Goal: Obtain resource: Download file/media

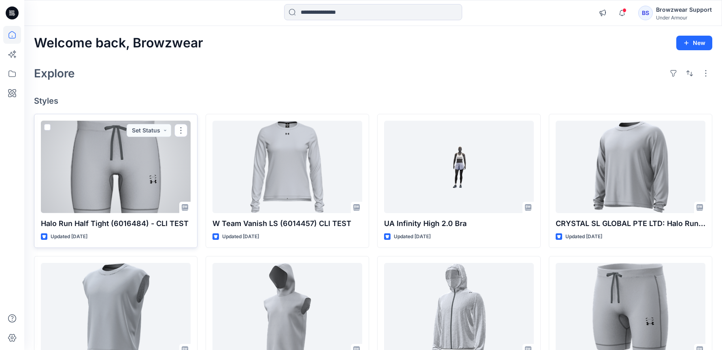
click at [170, 178] on div at bounding box center [116, 167] width 150 height 92
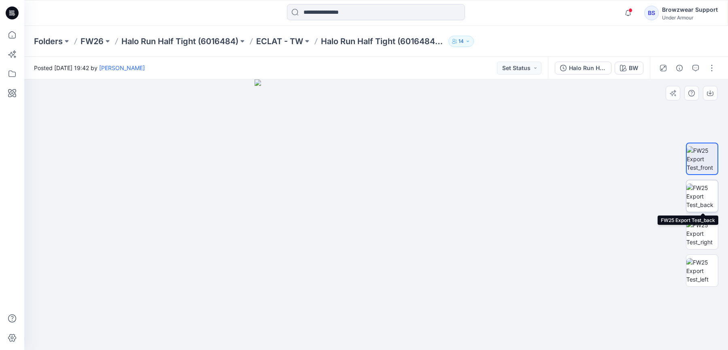
click at [702, 191] on img at bounding box center [702, 195] width 32 height 25
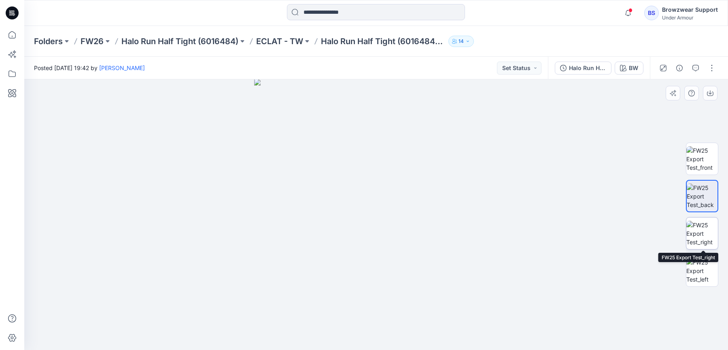
click at [706, 233] on img at bounding box center [702, 233] width 32 height 25
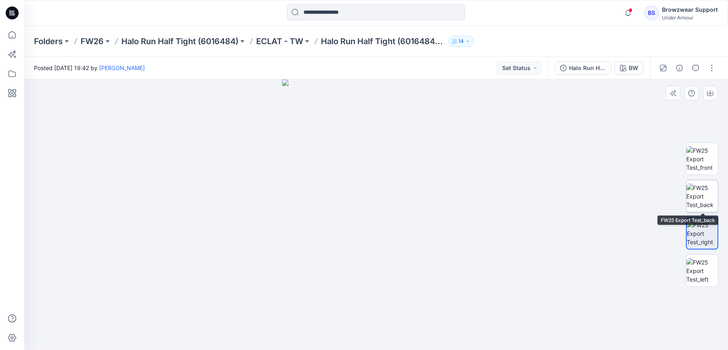
click at [708, 197] on img at bounding box center [702, 195] width 32 height 25
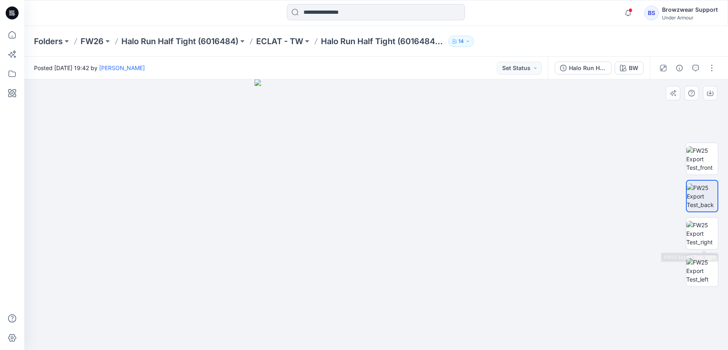
click at [718, 271] on div at bounding box center [702, 214] width 52 height 171
click at [695, 267] on img at bounding box center [702, 270] width 32 height 25
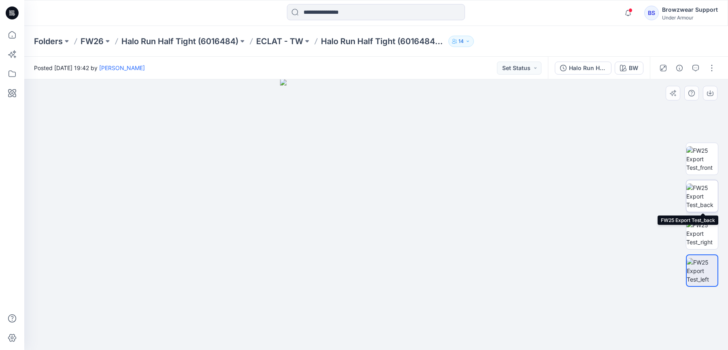
click at [693, 191] on img at bounding box center [702, 195] width 32 height 25
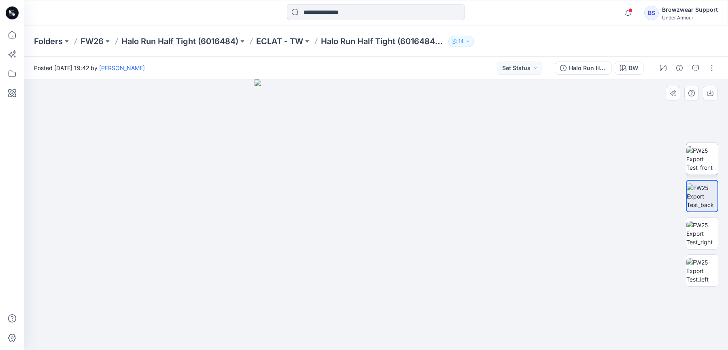
click at [696, 162] on img at bounding box center [702, 158] width 32 height 25
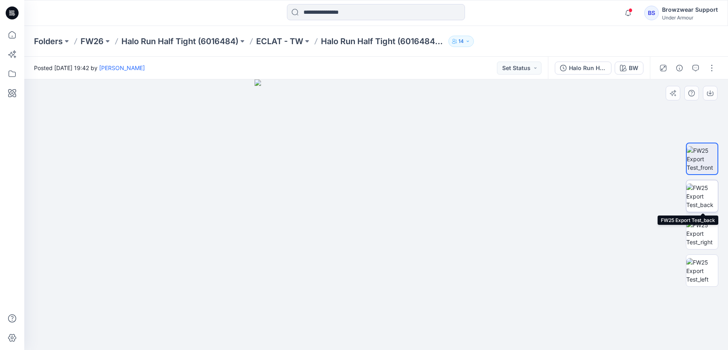
click at [706, 203] on img at bounding box center [702, 195] width 32 height 25
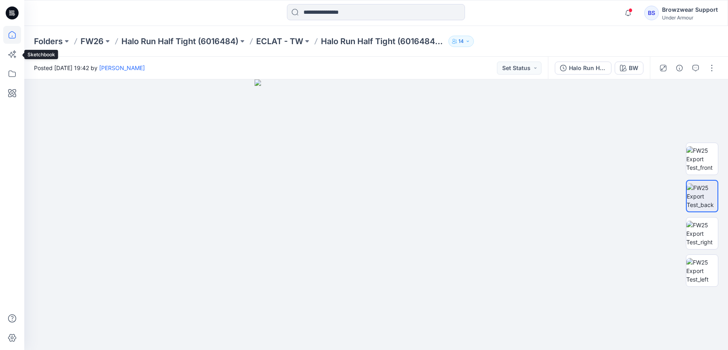
click at [19, 35] on icon at bounding box center [12, 35] width 18 height 18
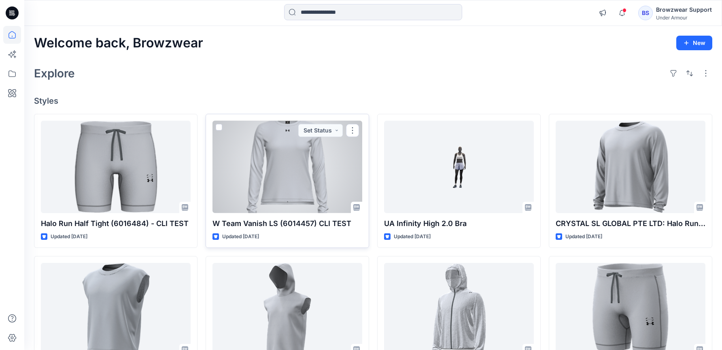
click at [316, 187] on div at bounding box center [287, 167] width 150 height 92
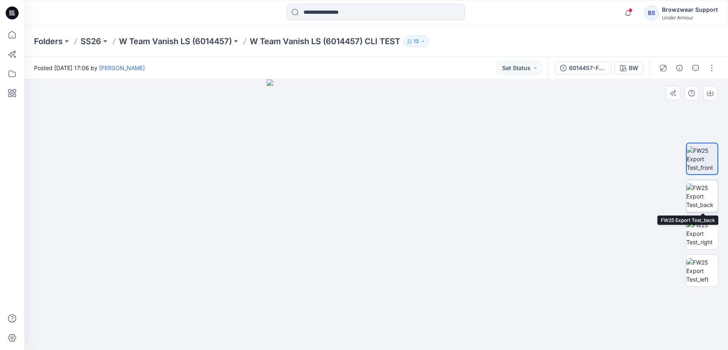
click at [700, 200] on img at bounding box center [702, 195] width 32 height 25
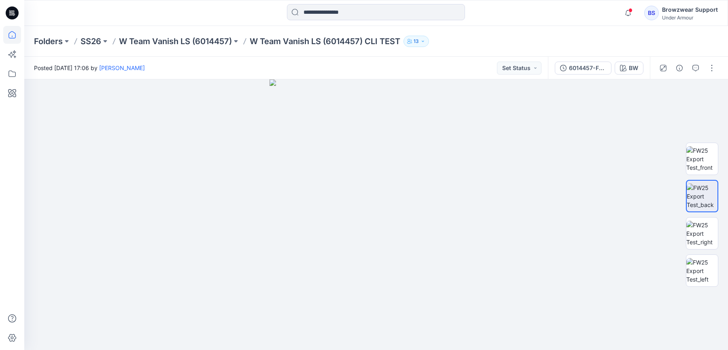
click at [15, 32] on icon at bounding box center [12, 35] width 18 height 18
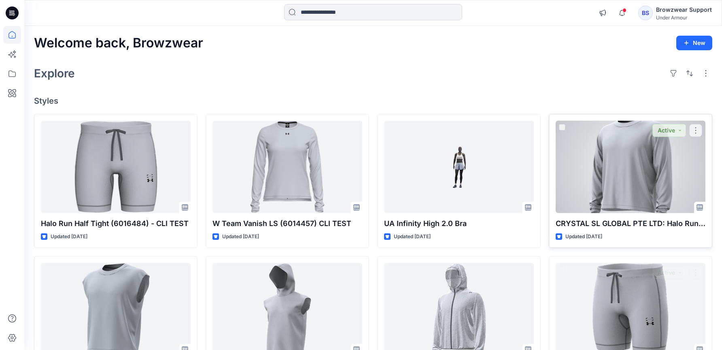
click at [636, 160] on div at bounding box center [631, 167] width 150 height 92
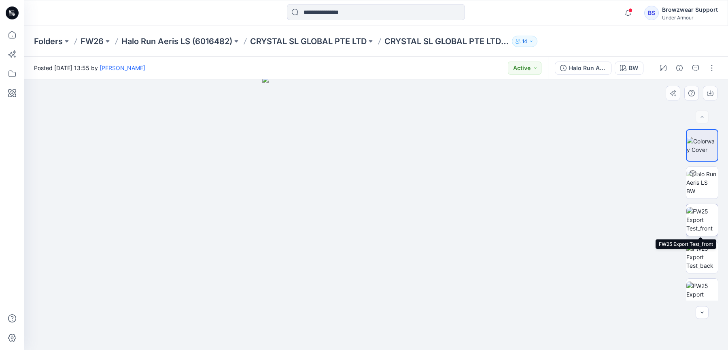
click at [700, 232] on img at bounding box center [702, 219] width 32 height 25
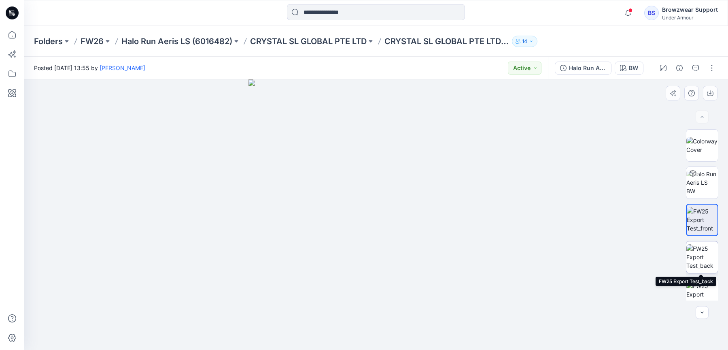
click at [707, 257] on img at bounding box center [702, 256] width 32 height 25
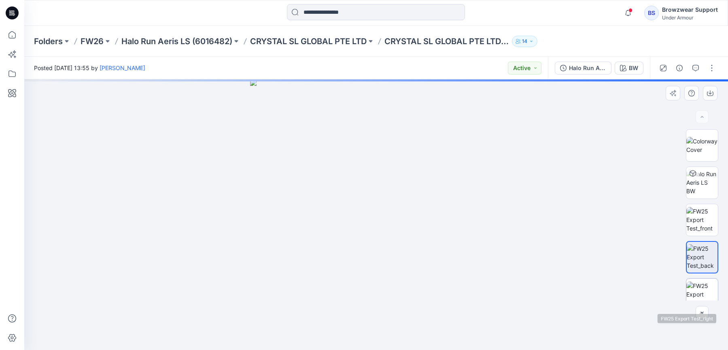
click at [709, 282] on img at bounding box center [702, 293] width 32 height 25
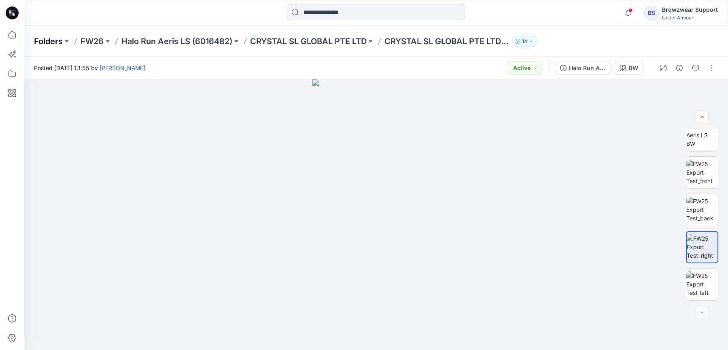
click at [46, 42] on p "Folders" at bounding box center [48, 41] width 29 height 11
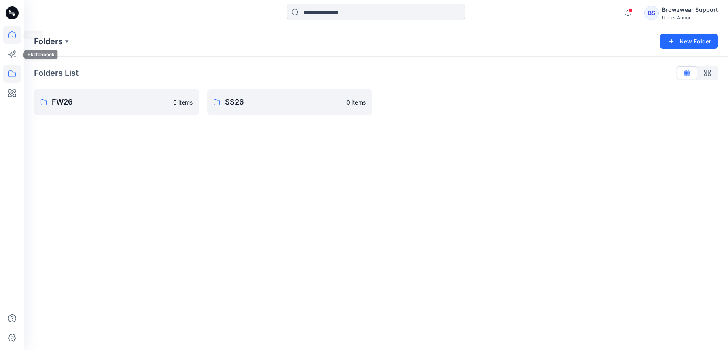
click at [12, 42] on icon at bounding box center [12, 35] width 18 height 18
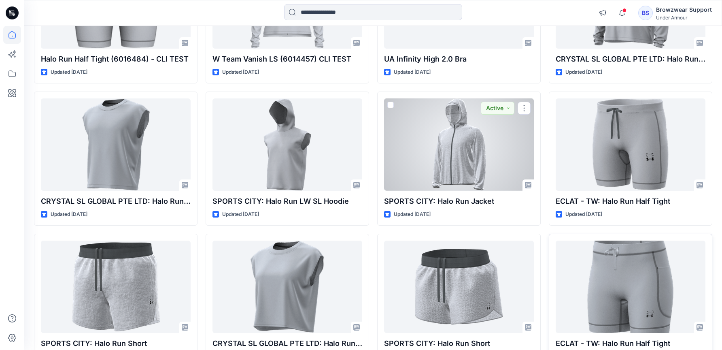
scroll to position [166, 0]
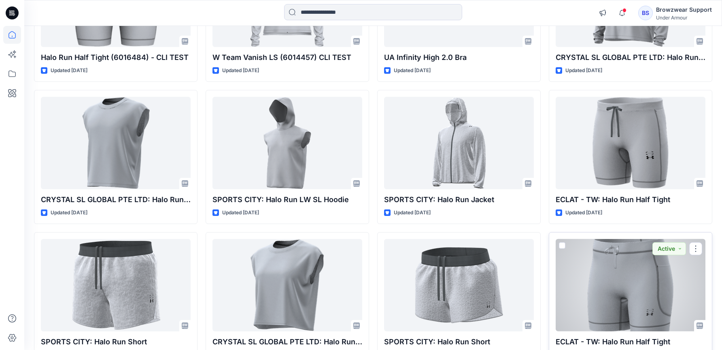
click at [660, 286] on div at bounding box center [631, 285] width 150 height 92
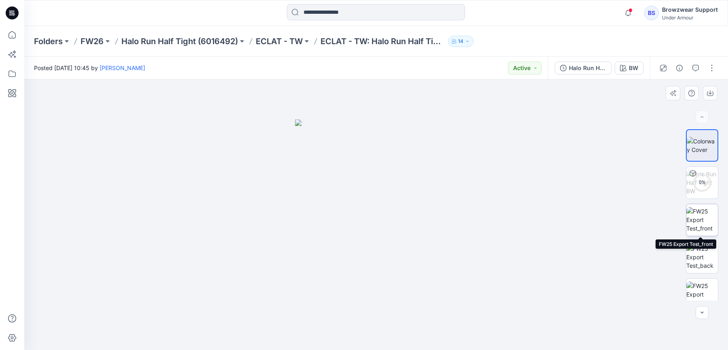
click at [711, 220] on img at bounding box center [702, 219] width 32 height 25
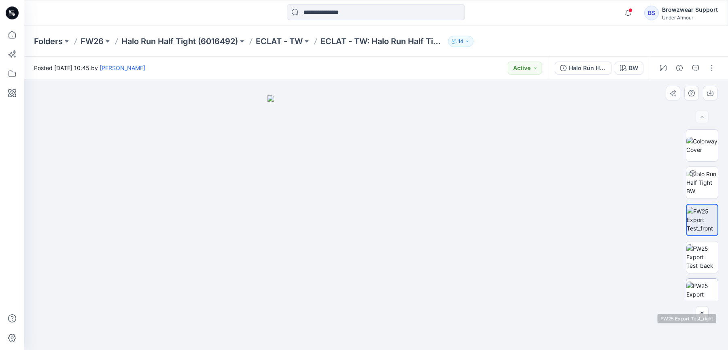
click at [700, 290] on img at bounding box center [702, 293] width 32 height 25
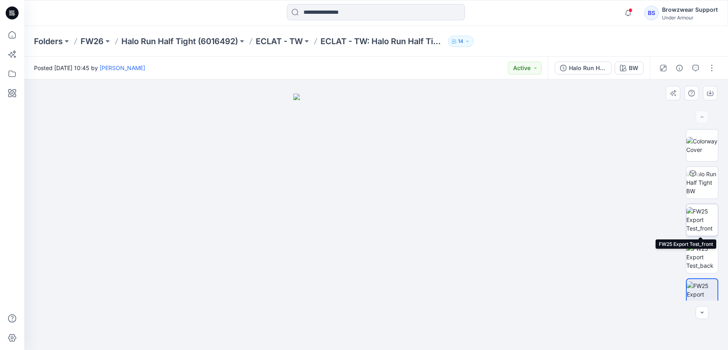
click at [710, 220] on img at bounding box center [702, 219] width 32 height 25
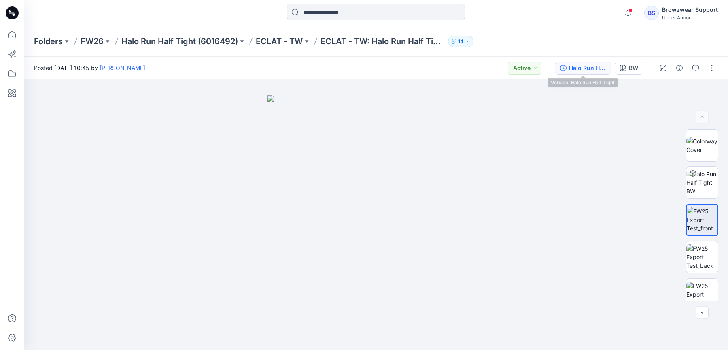
click at [597, 66] on div "Halo Run Half Tight" at bounding box center [587, 68] width 37 height 9
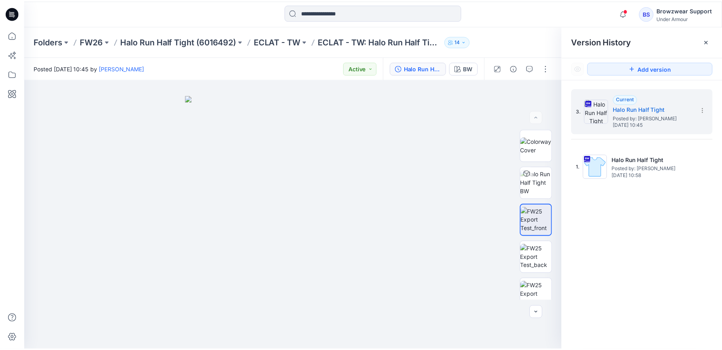
scroll to position [166, 0]
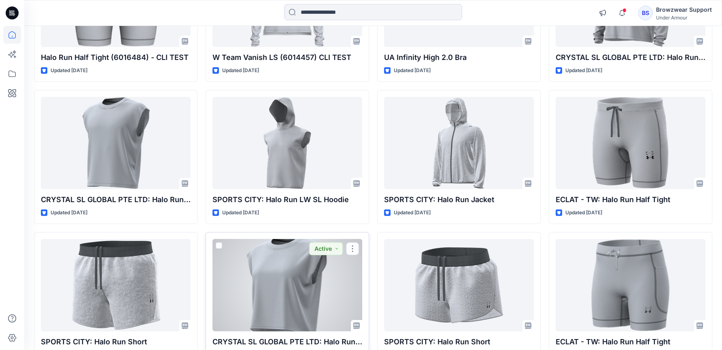
click at [332, 281] on div at bounding box center [287, 285] width 150 height 92
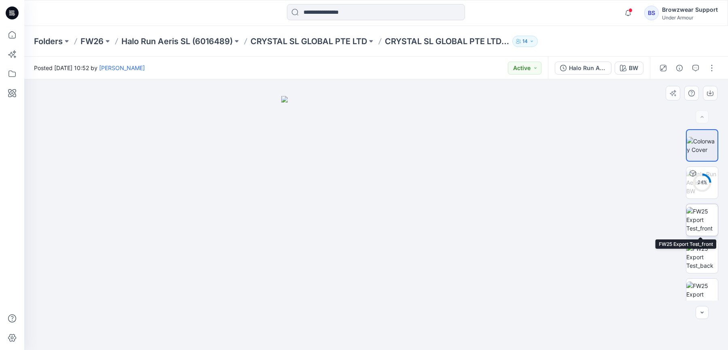
click at [699, 214] on img at bounding box center [702, 219] width 32 height 25
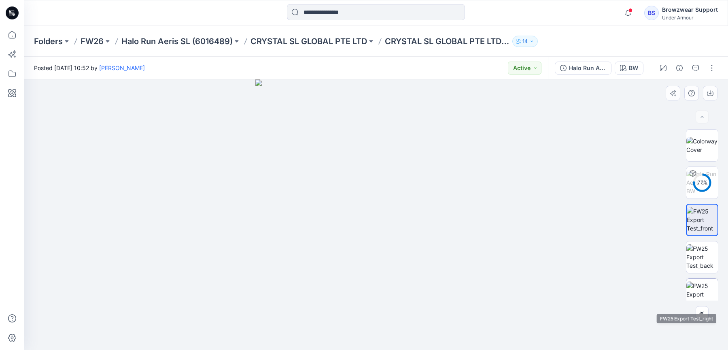
click at [713, 289] on img at bounding box center [702, 293] width 32 height 25
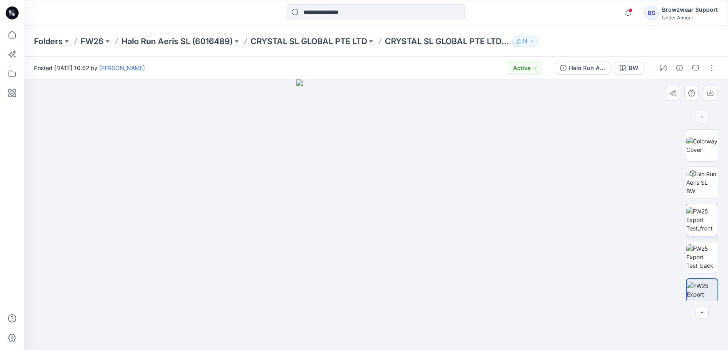
click at [698, 223] on img at bounding box center [702, 219] width 32 height 25
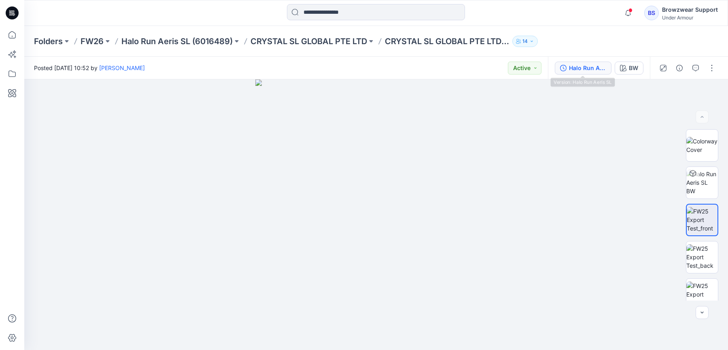
click at [592, 68] on div "Halo Run Aeris SL" at bounding box center [587, 68] width 37 height 9
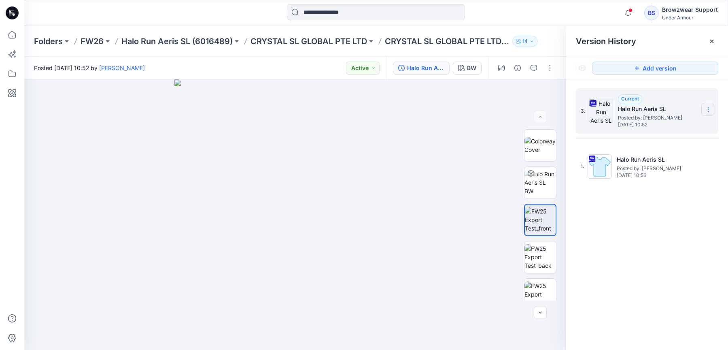
click at [706, 109] on icon at bounding box center [708, 109] width 6 height 6
click at [708, 122] on div "Download Source BW File" at bounding box center [665, 125] width 94 height 16
click at [544, 261] on img at bounding box center [540, 256] width 32 height 25
click at [546, 216] on img at bounding box center [540, 219] width 32 height 25
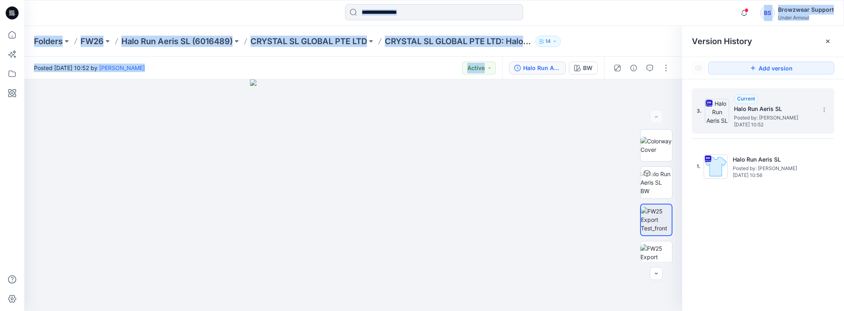
drag, startPoint x: 8, startPoint y: 172, endPoint x: -128, endPoint y: 123, distance: 144.8
click at [0, 123] on html "Notifications Browzwear Support shared Testing 1 Collection with you [DATE] 21:…" at bounding box center [422, 155] width 844 height 311
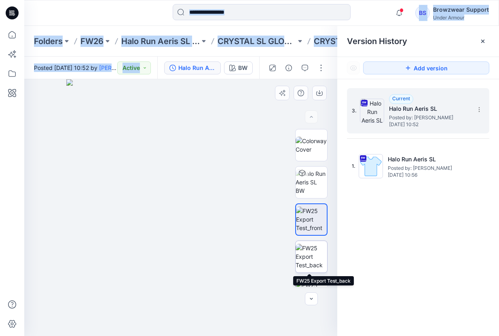
click at [314, 252] on img at bounding box center [312, 256] width 32 height 25
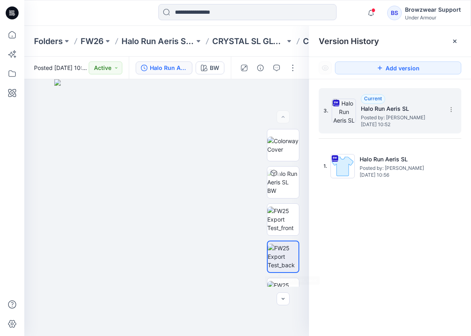
click at [397, 273] on div "3. Current Halo Run Aeris SL Posted by: [PERSON_NAME] [DATE] 10:52 1. Halo Run …" at bounding box center [390, 213] width 162 height 269
click at [452, 42] on icon at bounding box center [454, 41] width 6 height 6
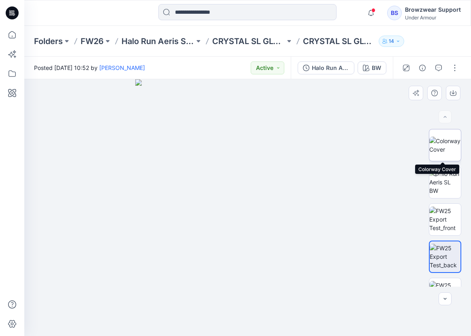
click at [434, 137] on img at bounding box center [445, 145] width 32 height 17
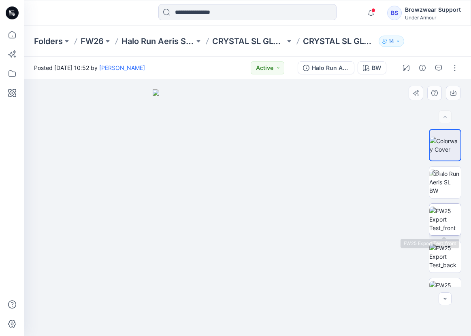
click at [446, 219] on img at bounding box center [445, 219] width 32 height 25
